Goal: Task Accomplishment & Management: Manage account settings

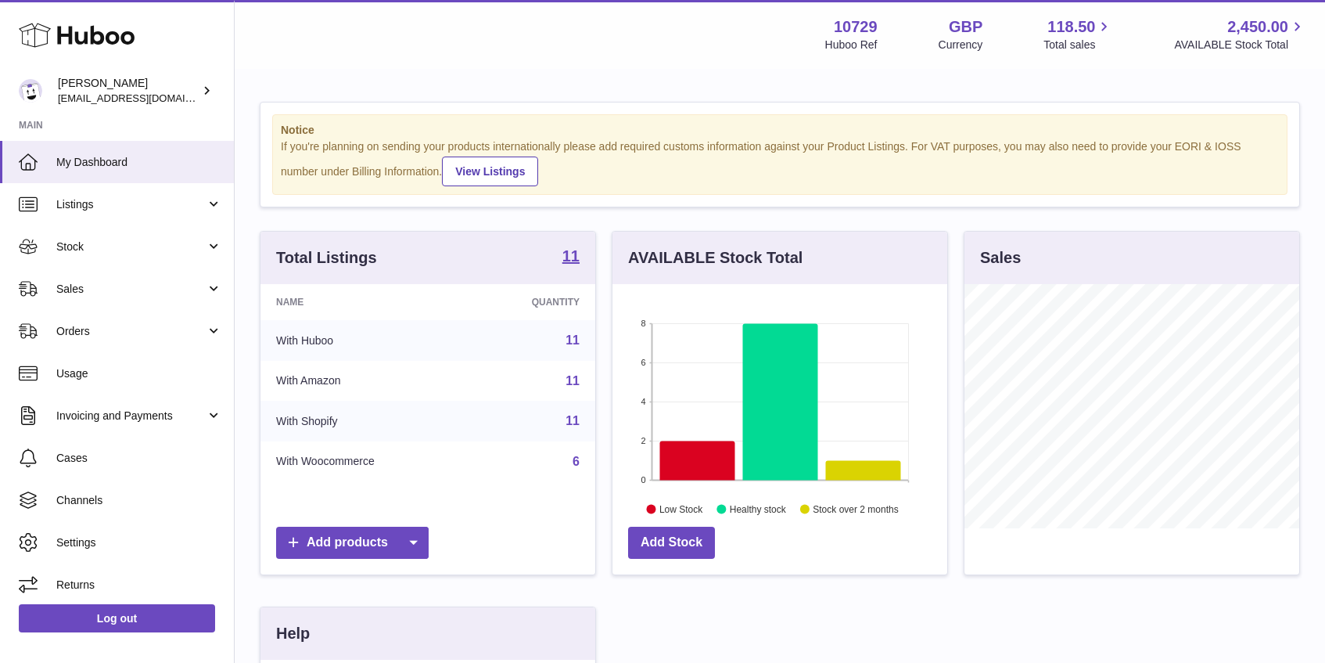
scroll to position [244, 335]
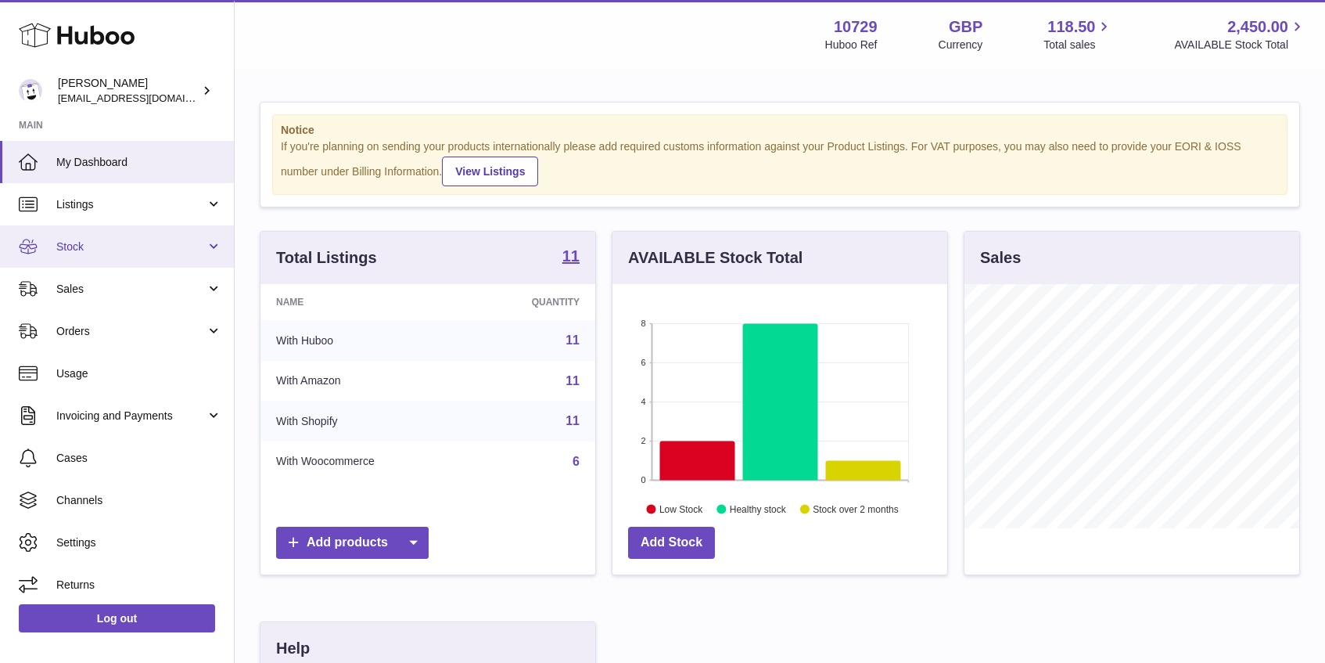
click at [134, 245] on span "Stock" at bounding box center [130, 246] width 149 height 15
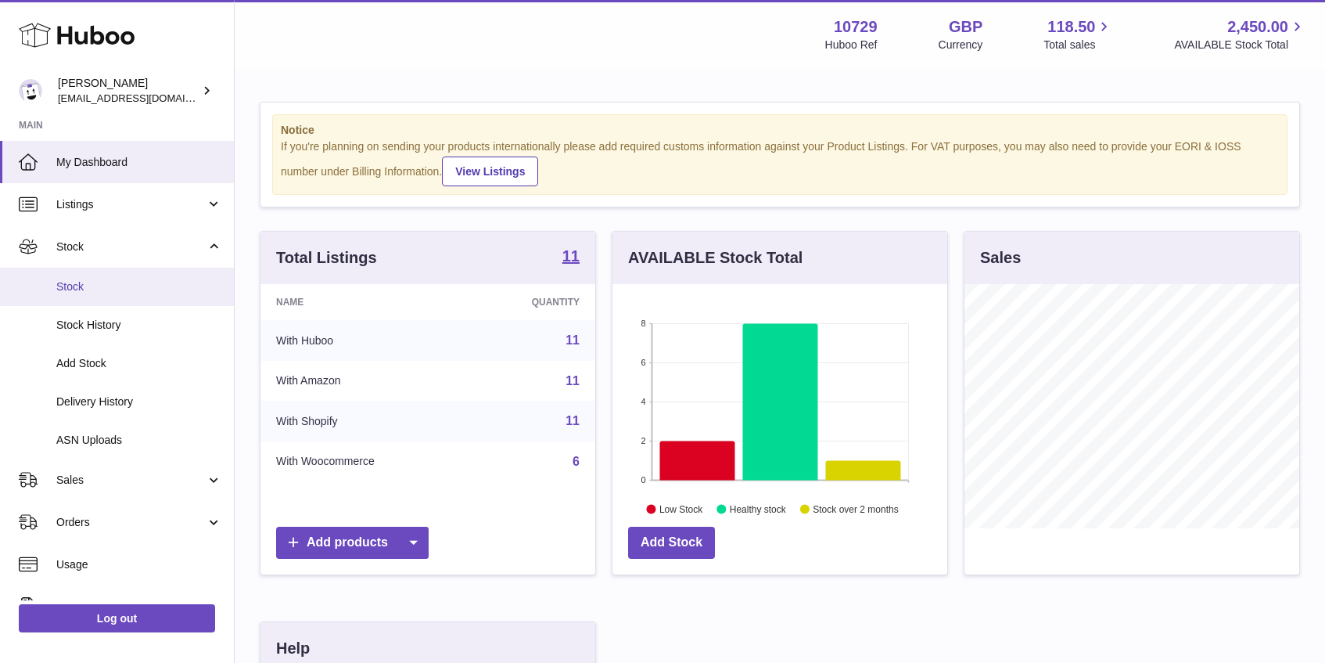
click at [134, 279] on span "Stock" at bounding box center [139, 286] width 166 height 15
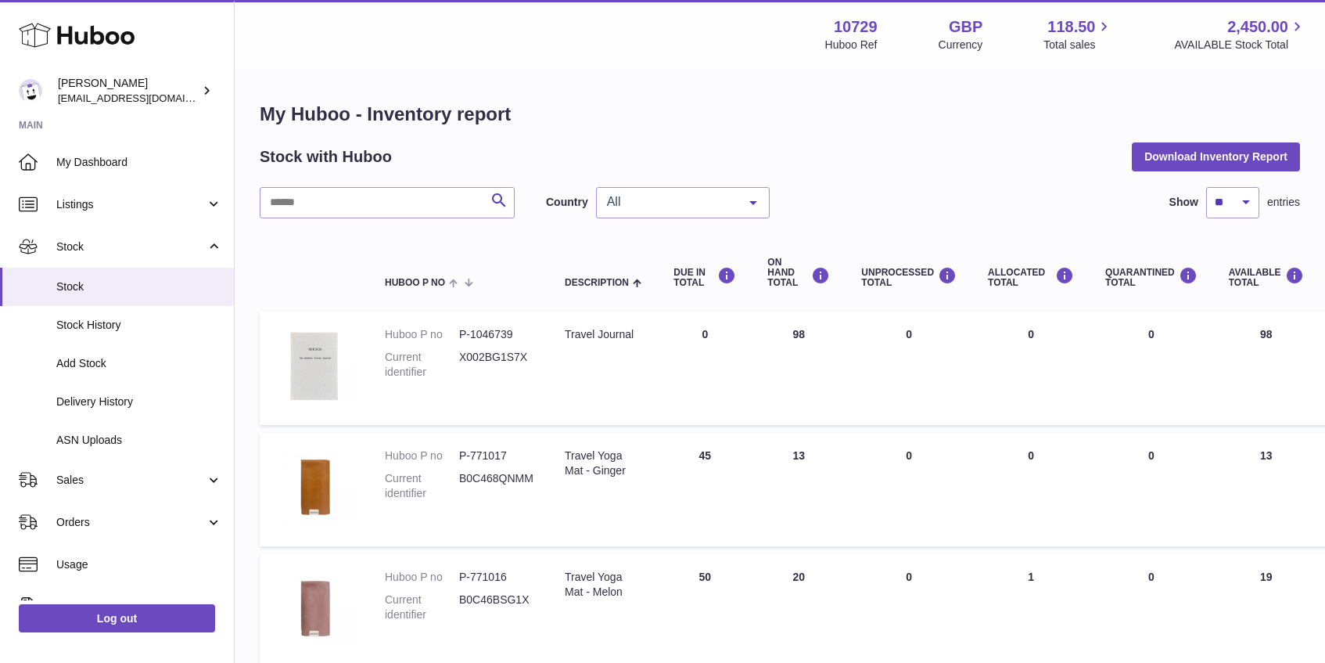
click at [678, 196] on span "All" at bounding box center [670, 202] width 135 height 16
click at [674, 266] on span "GB" at bounding box center [683, 265] width 172 height 31
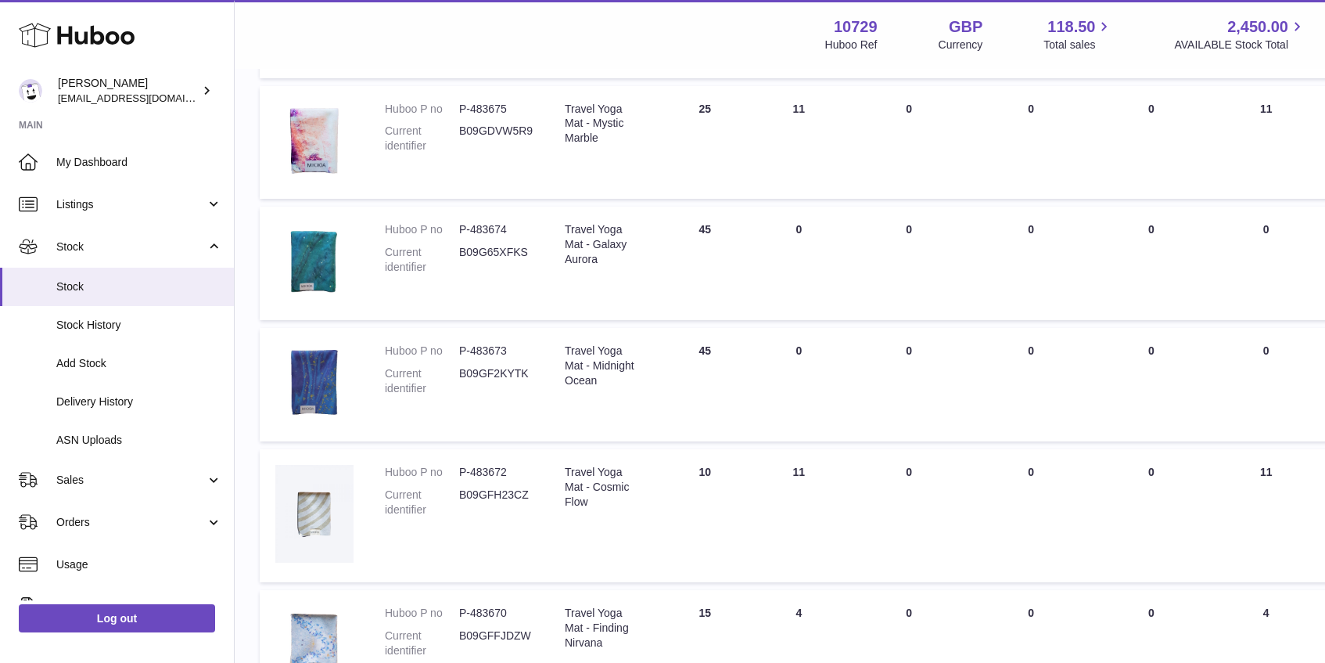
scroll to position [879, 0]
